Goal: Task Accomplishment & Management: Complete application form

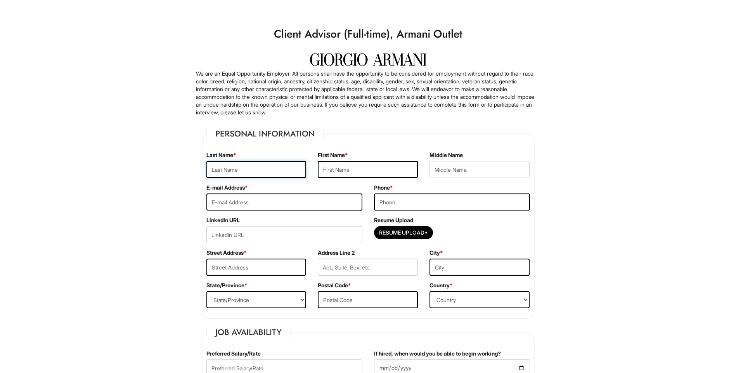
click at [254, 170] on input "text" at bounding box center [256, 169] width 100 height 17
type input "Moosa"
type input "[PERSON_NAME]"
type input "[EMAIL_ADDRESS][DOMAIN_NAME]"
select select "[GEOGRAPHIC_DATA]"
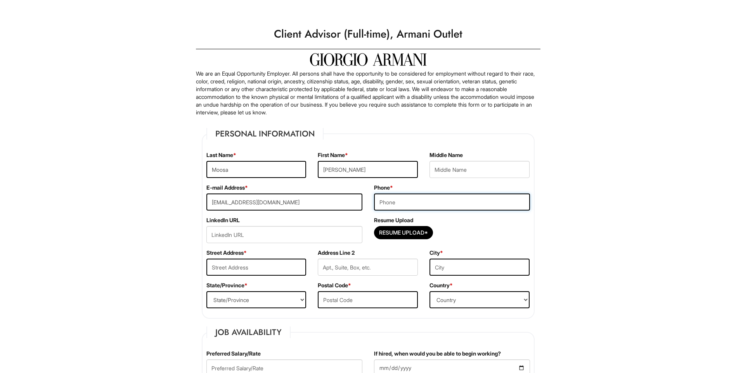
click at [411, 206] on input "tel" at bounding box center [452, 201] width 156 height 17
type input "3313086262"
type input "[GEOGRAPHIC_DATA]"
click at [257, 265] on input "text" at bounding box center [256, 267] width 100 height 17
type input "[STREET_ADDRESS]"
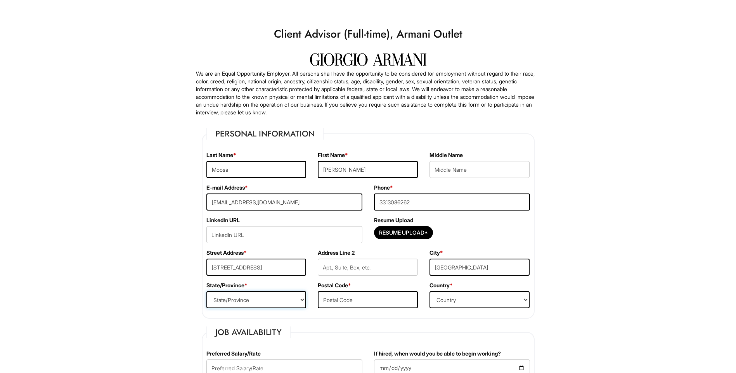
click at [266, 299] on select "State/Province [US_STATE] [US_STATE] [US_STATE] [US_STATE] [US_STATE] [US_STATE…" at bounding box center [256, 299] width 100 height 17
select select "IL"
click at [206, 291] on select "State/Province [US_STATE] [US_STATE] [US_STATE] [US_STATE] [US_STATE] [US_STATE…" at bounding box center [256, 299] width 100 height 17
click at [349, 297] on input "text" at bounding box center [368, 299] width 100 height 17
type input "60176"
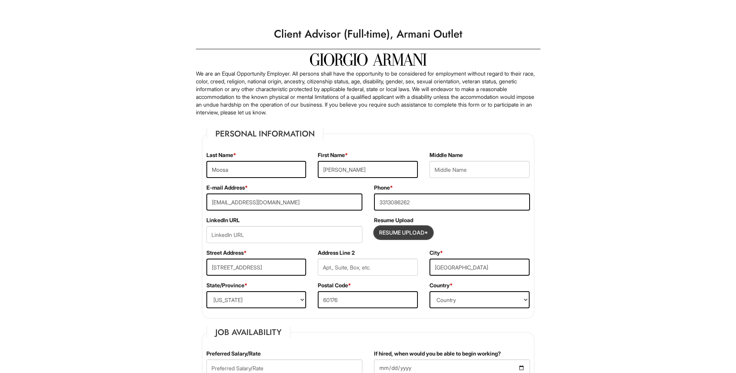
click at [387, 230] on input "Resume Upload*" at bounding box center [403, 232] width 58 height 12
type input "C:\fakepath\S.Resume.docx"
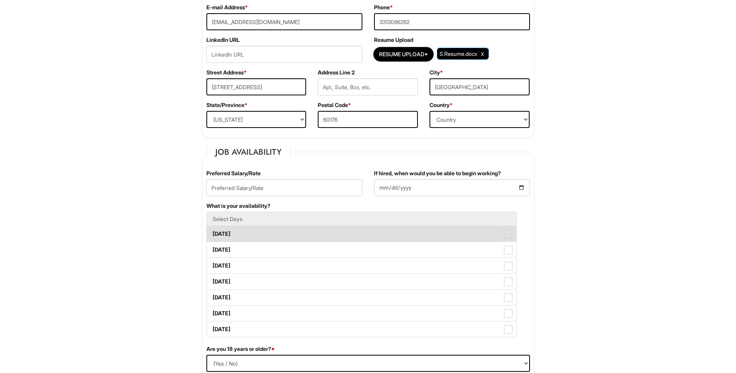
scroll to position [194, 0]
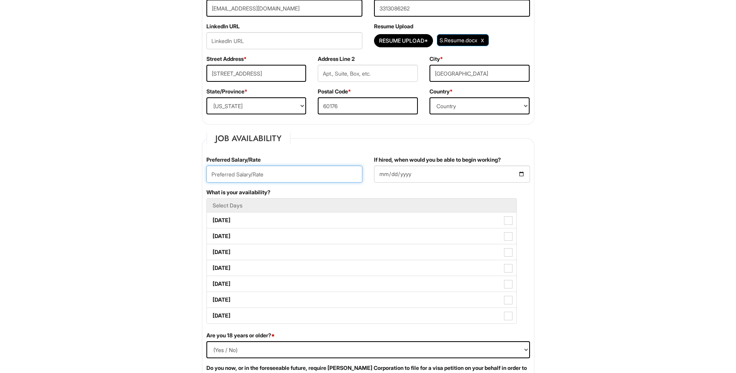
click at [279, 174] on input "text" at bounding box center [284, 174] width 156 height 17
type input "18/hr"
click at [519, 173] on input "If hired, when would you be able to begin working?" at bounding box center [452, 174] width 156 height 17
drag, startPoint x: 485, startPoint y: 172, endPoint x: 491, endPoint y: 170, distance: 6.1
click at [485, 172] on input "If hired, when would you be able to begin working?" at bounding box center [452, 174] width 156 height 17
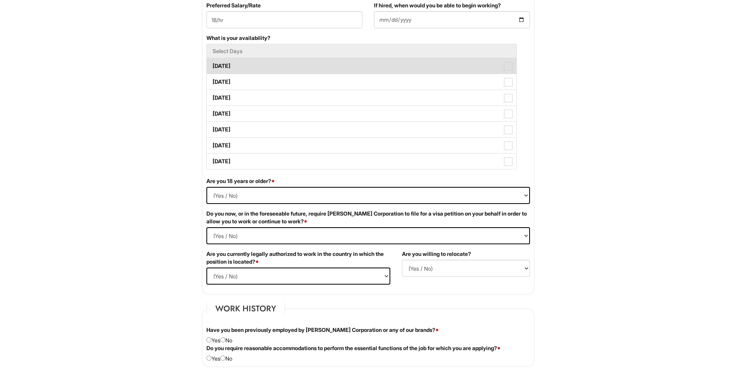
scroll to position [349, 0]
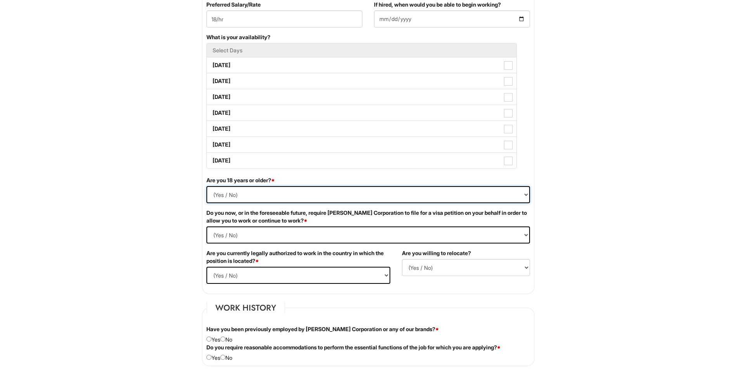
click at [269, 194] on select "(Yes / No) Yes No" at bounding box center [367, 194] width 323 height 17
click at [206, 186] on select "(Yes / No) Yes No" at bounding box center [367, 194] width 323 height 17
drag, startPoint x: 285, startPoint y: 235, endPoint x: 284, endPoint y: 238, distance: 4.0
click at [285, 235] on Required "(Yes / No) Yes No" at bounding box center [367, 234] width 323 height 17
select Required "No"
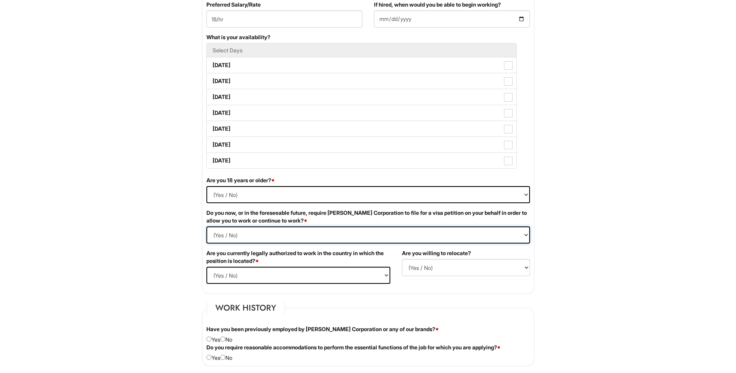
click at [206, 226] on Required "(Yes / No) Yes No" at bounding box center [367, 234] width 323 height 17
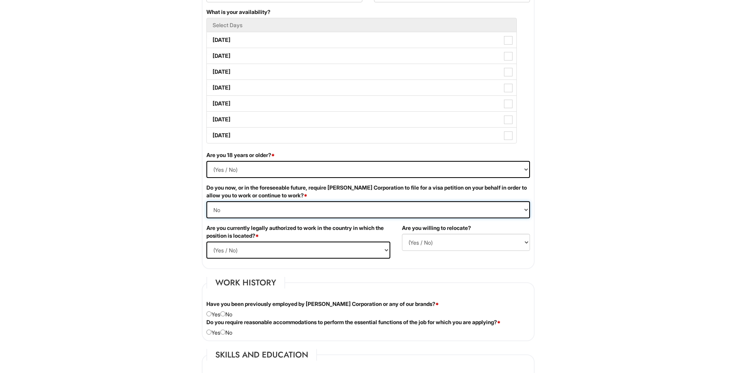
scroll to position [388, 0]
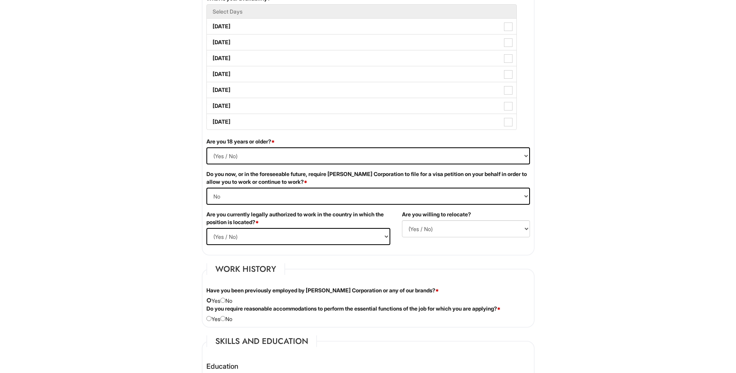
click at [209, 299] on input "radio" at bounding box center [208, 300] width 5 height 5
radio input "true"
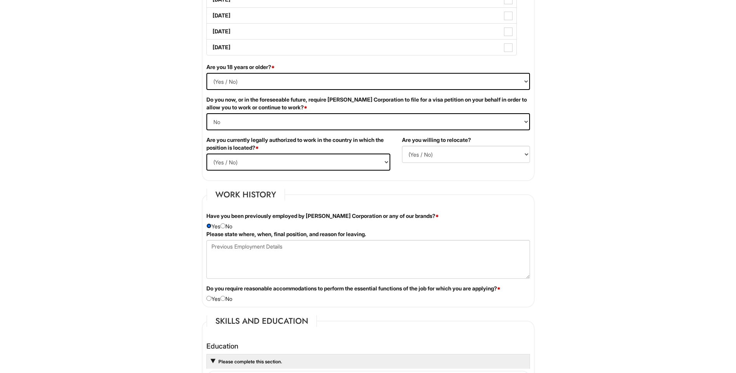
scroll to position [465, 0]
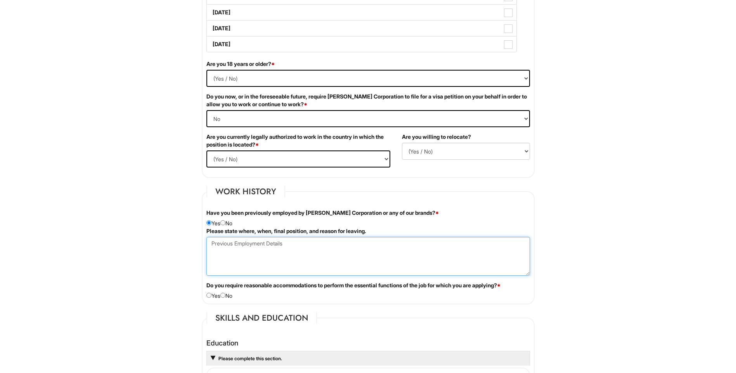
click at [273, 249] on Employment at bounding box center [367, 256] width 323 height 39
click at [263, 245] on Employment "Schuamburg, Arman exchange" at bounding box center [367, 256] width 323 height 39
click at [313, 244] on Employment "Schuamburg, Armani exchange" at bounding box center [367, 256] width 323 height 39
click at [279, 249] on Employment "Schuamburg, Armani exchange, [DATE]-[DATE] Had to leave due to schoolwork restr…" at bounding box center [367, 256] width 323 height 39
type Employment "Schuamburg, Armani exchange, [DATE]-[DATE] Had to leave due to school work perm…"
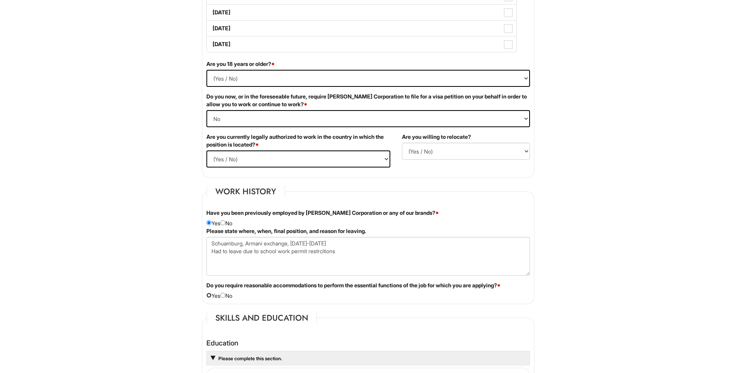
click at [209, 295] on input "radio" at bounding box center [208, 295] width 5 height 5
radio input "true"
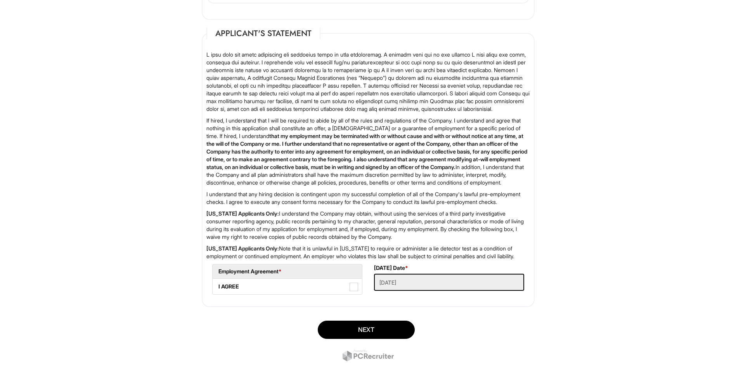
scroll to position [1260, 0]
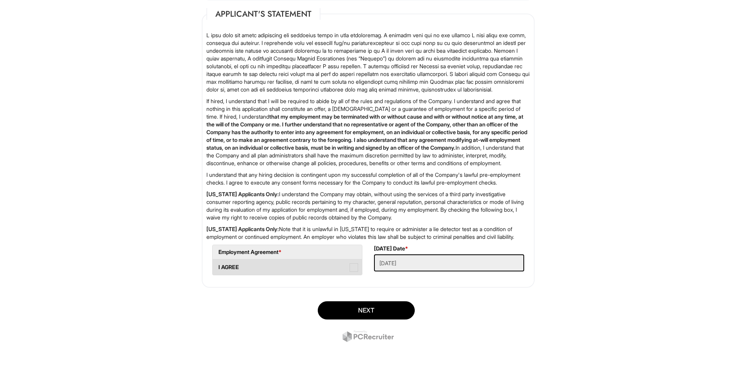
click at [357, 270] on span at bounding box center [353, 267] width 9 height 9
click at [218, 266] on AGREE "I AGREE" at bounding box center [214, 263] width 5 height 5
checkbox AGREE "true"
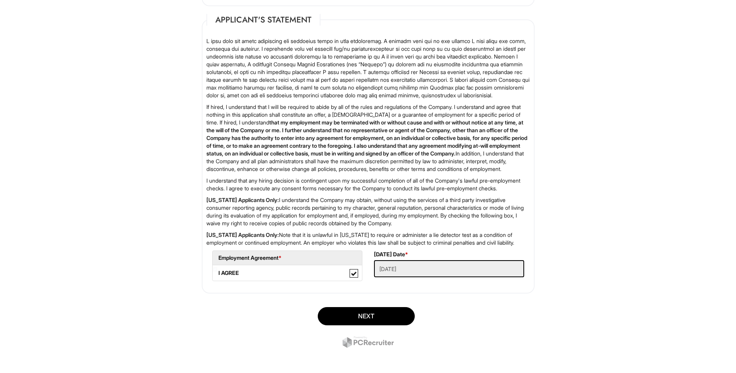
scroll to position [1221, 0]
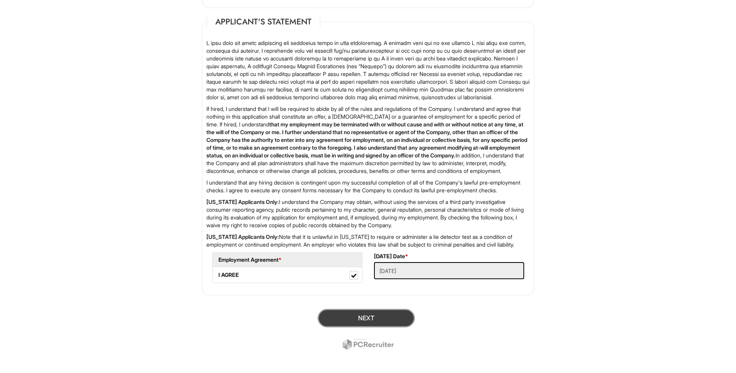
click at [380, 327] on button "Next" at bounding box center [366, 318] width 97 height 18
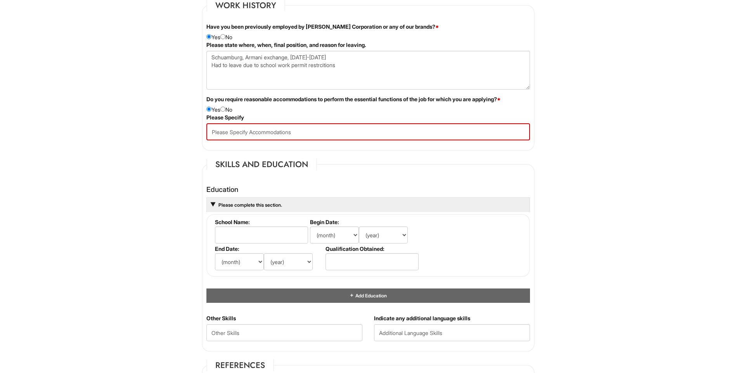
scroll to position [639, 0]
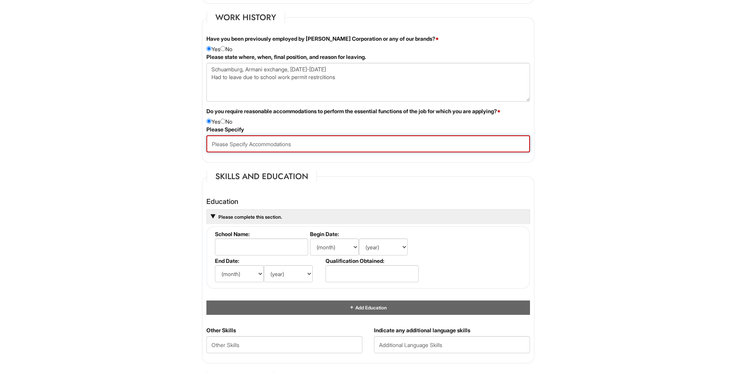
click at [297, 145] on input "text" at bounding box center [367, 143] width 323 height 17
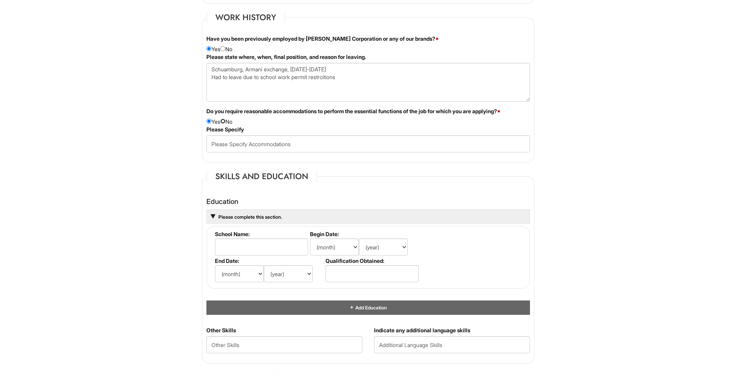
click at [225, 122] on input "radio" at bounding box center [222, 121] width 5 height 5
radio input "true"
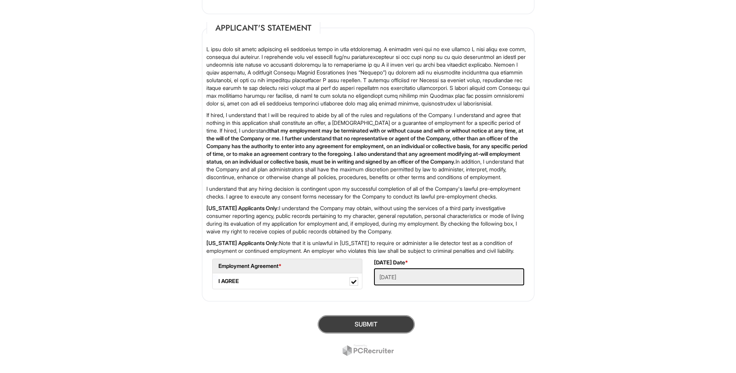
click at [387, 333] on button "SUBMIT" at bounding box center [366, 324] width 97 height 18
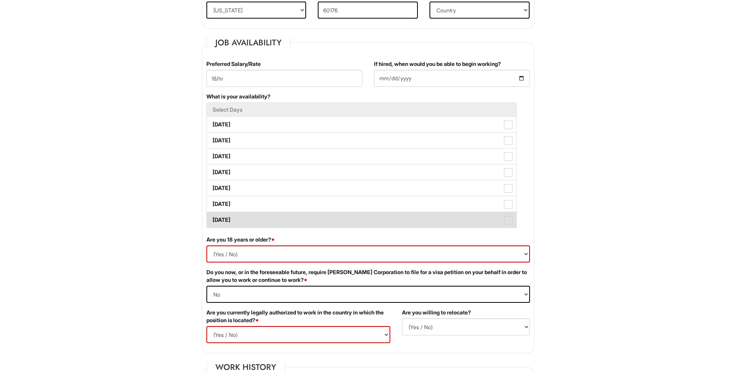
scroll to position [319, 0]
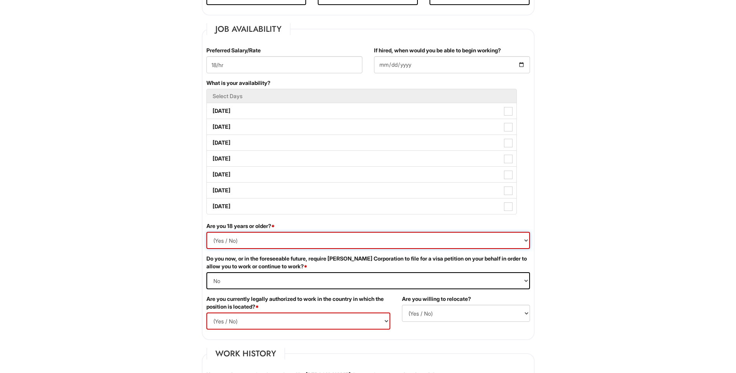
click at [323, 237] on select "(Yes / No) Yes No" at bounding box center [367, 240] width 323 height 17
select select "Yes"
click at [206, 232] on select "(Yes / No) Yes No" at bounding box center [367, 240] width 323 height 17
click at [290, 314] on select "(Yes / No) Yes No" at bounding box center [298, 321] width 184 height 17
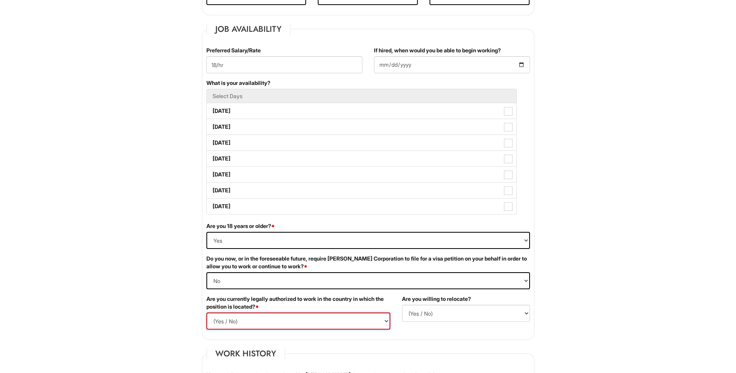
select select "Yes"
click at [206, 313] on select "(Yes / No) Yes No" at bounding box center [298, 321] width 184 height 17
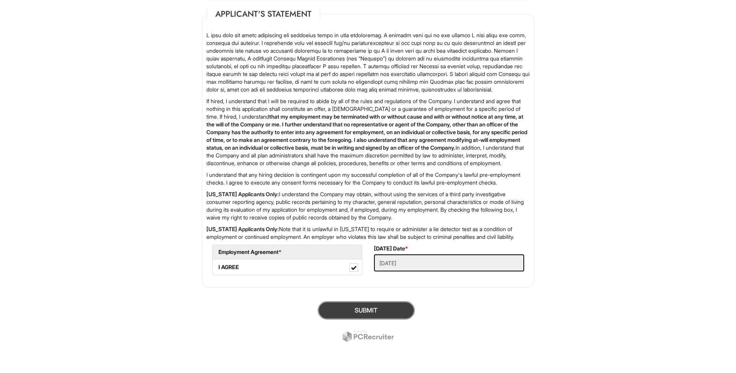
click at [389, 316] on button "SUBMIT" at bounding box center [366, 310] width 97 height 18
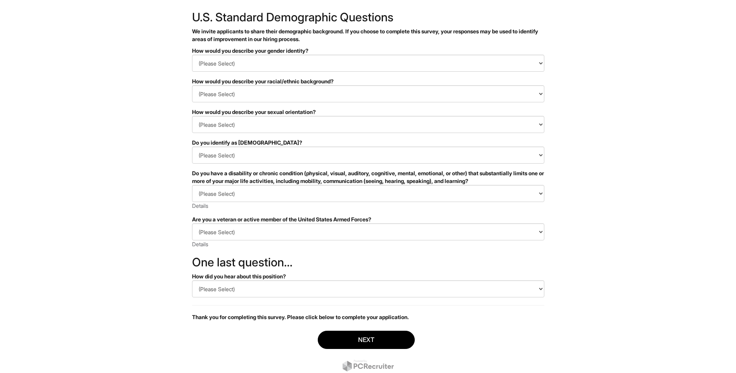
scroll to position [64, 0]
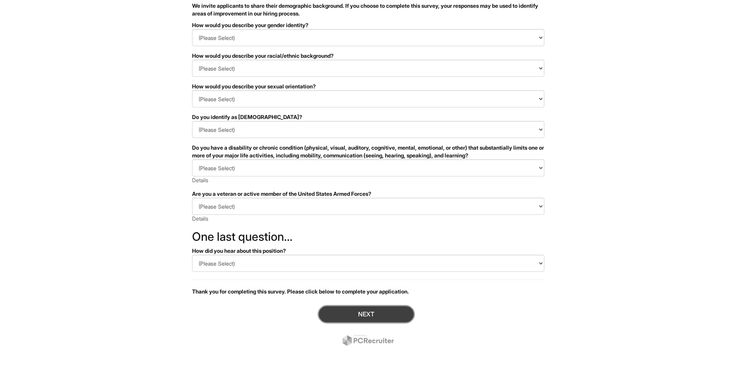
click at [346, 315] on button "Next" at bounding box center [366, 314] width 97 height 18
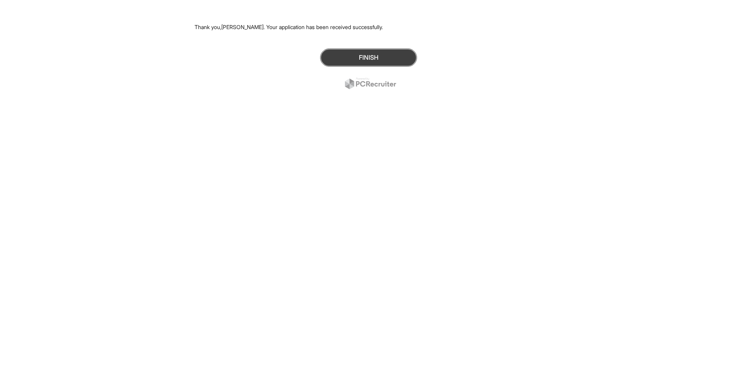
click at [366, 55] on button "Finish" at bounding box center [368, 57] width 97 height 18
